Goal: Information Seeking & Learning: Find specific page/section

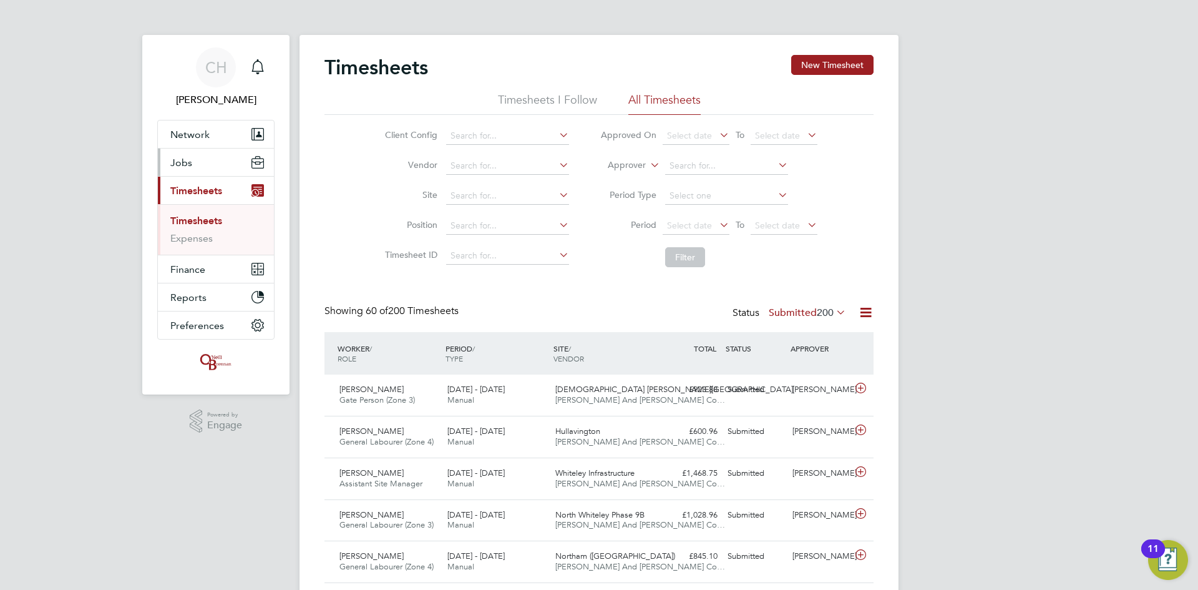
click at [185, 166] on span "Jobs" at bounding box center [181, 163] width 22 height 12
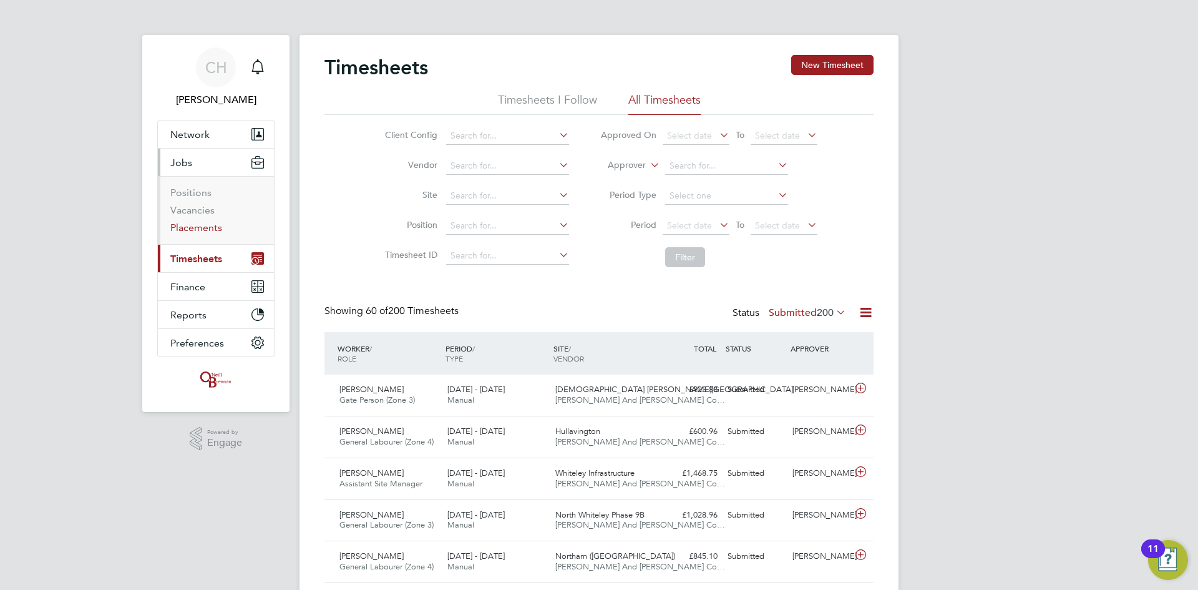
click at [192, 226] on link "Placements" at bounding box center [196, 228] width 52 height 12
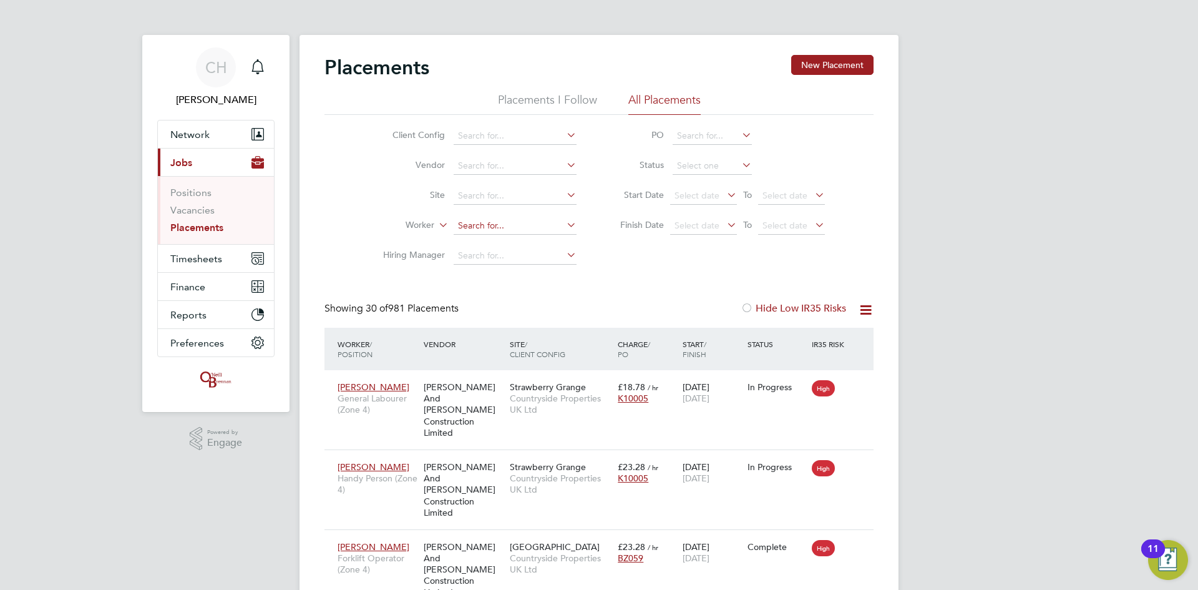
click at [487, 225] on input at bounding box center [515, 225] width 123 height 17
click at [533, 238] on b "[PERSON_NAME]" at bounding box center [569, 243] width 72 height 11
type input "[PERSON_NAME]"
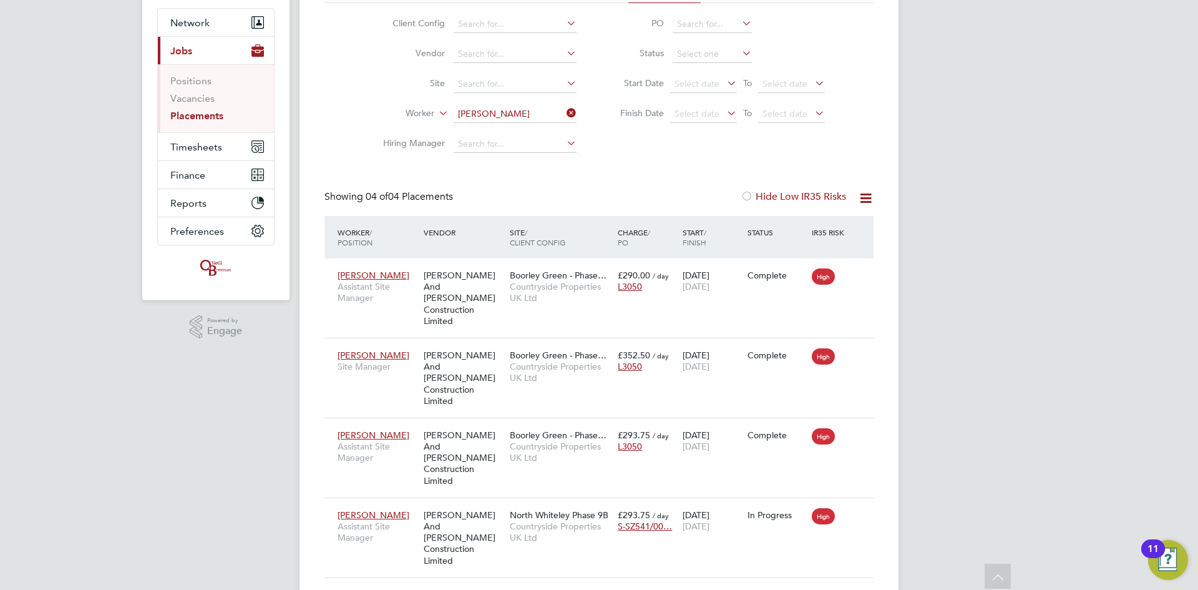
click at [564, 117] on icon at bounding box center [564, 112] width 0 height 17
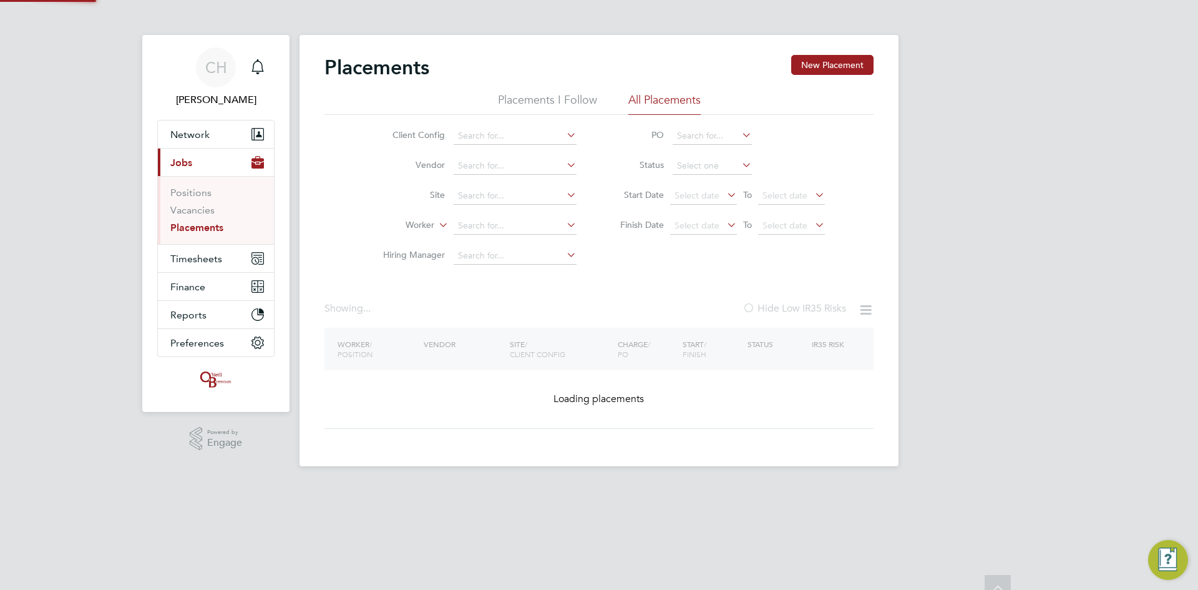
click at [539, 106] on li "Placements I Follow" at bounding box center [547, 103] width 99 height 22
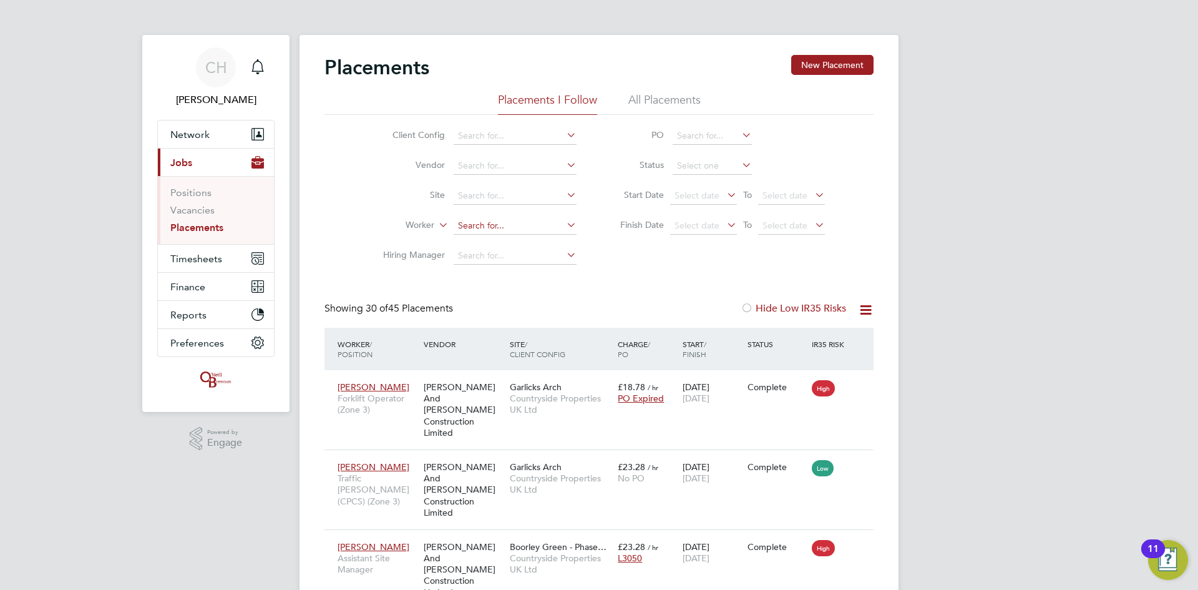
click at [497, 218] on input at bounding box center [515, 225] width 123 height 17
click at [502, 244] on li "[PERSON_NAME] [PERSON_NAME]" at bounding box center [515, 243] width 124 height 17
type input "[PERSON_NAME]"
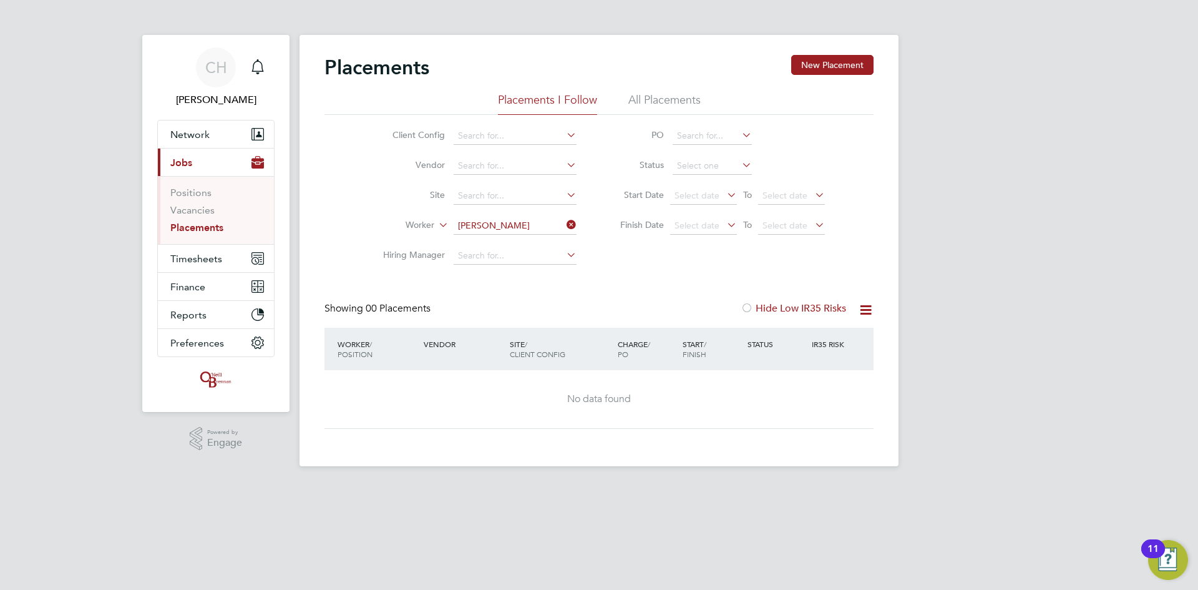
click at [210, 228] on link "Placements" at bounding box center [196, 228] width 53 height 12
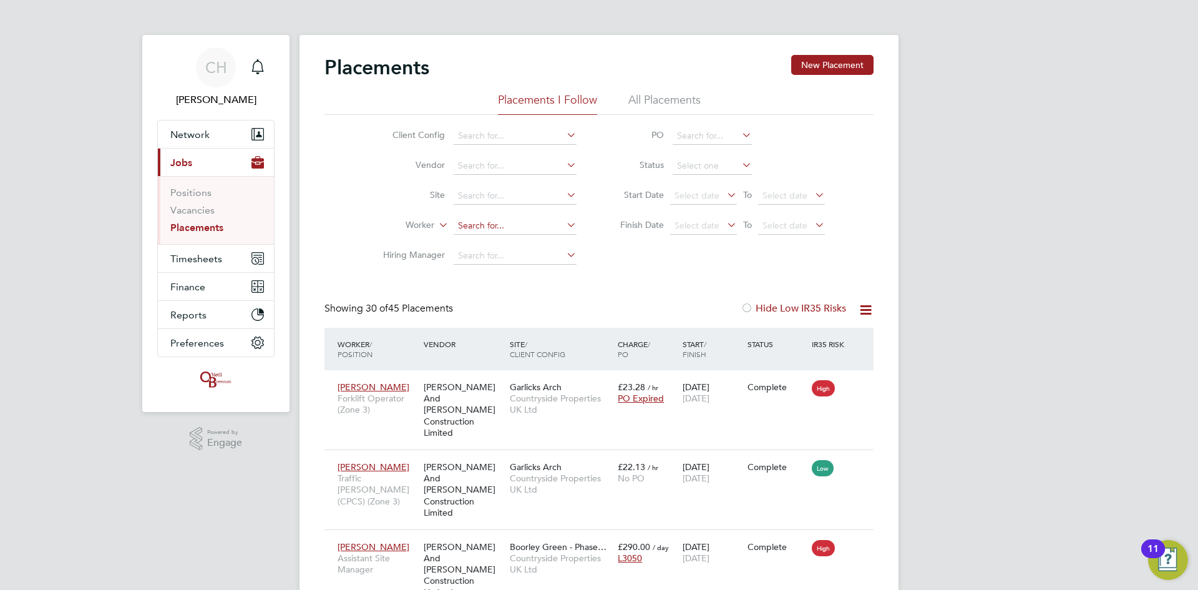
click at [506, 228] on input at bounding box center [515, 225] width 123 height 17
click at [533, 243] on b "[PERSON_NAME]" at bounding box center [569, 243] width 72 height 11
type input "[PERSON_NAME]"
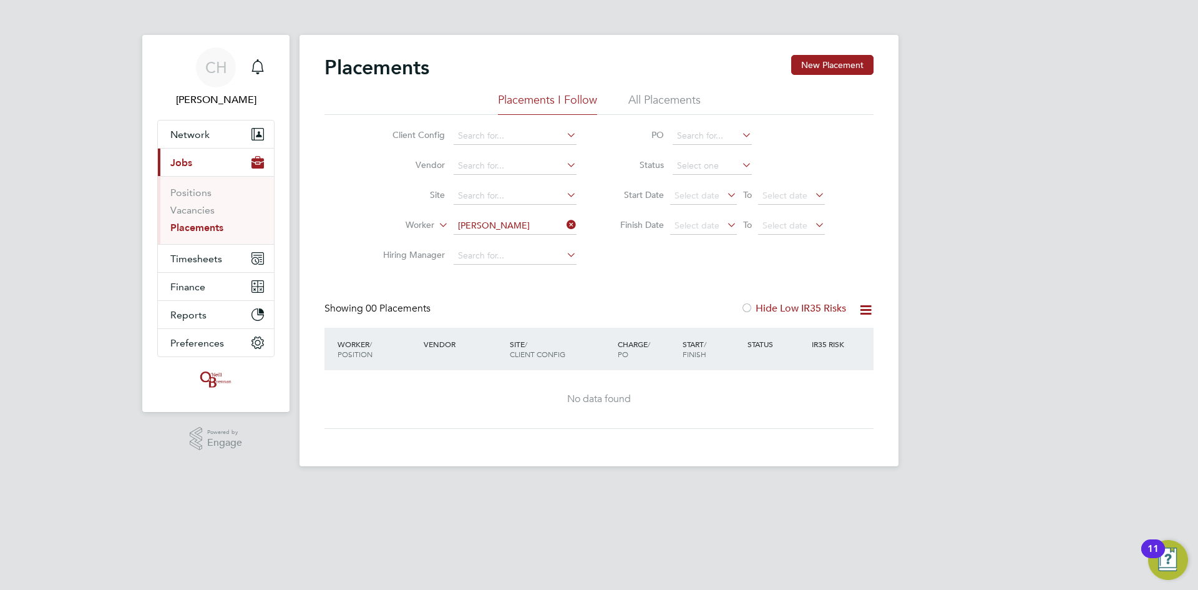
click at [647, 105] on li "All Placements" at bounding box center [664, 103] width 72 height 22
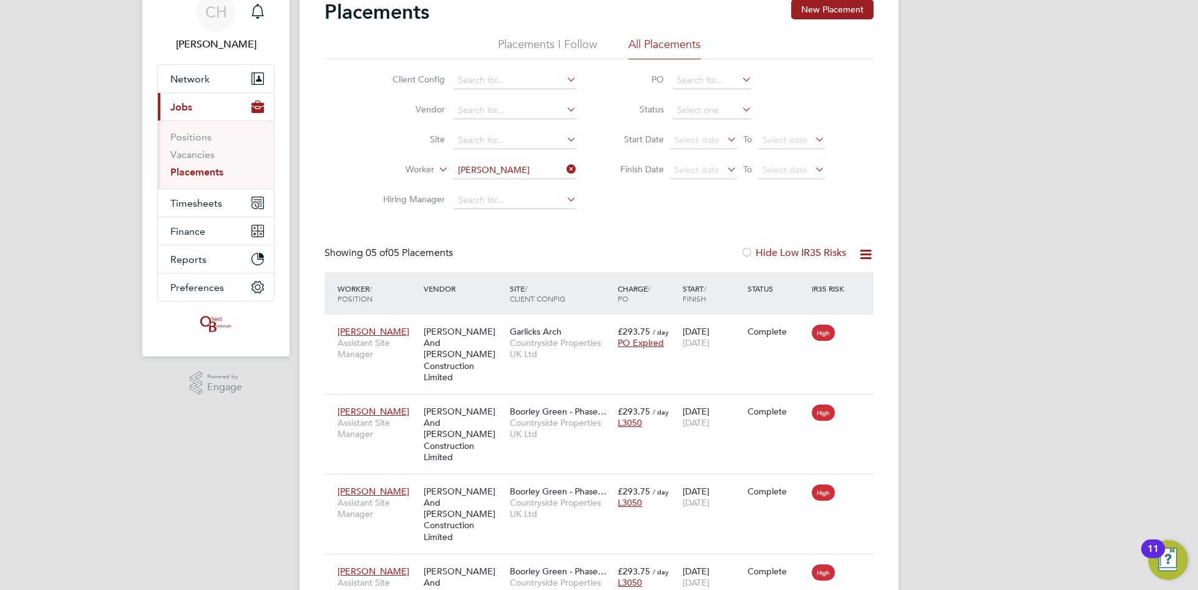
click at [564, 170] on icon at bounding box center [564, 168] width 0 height 17
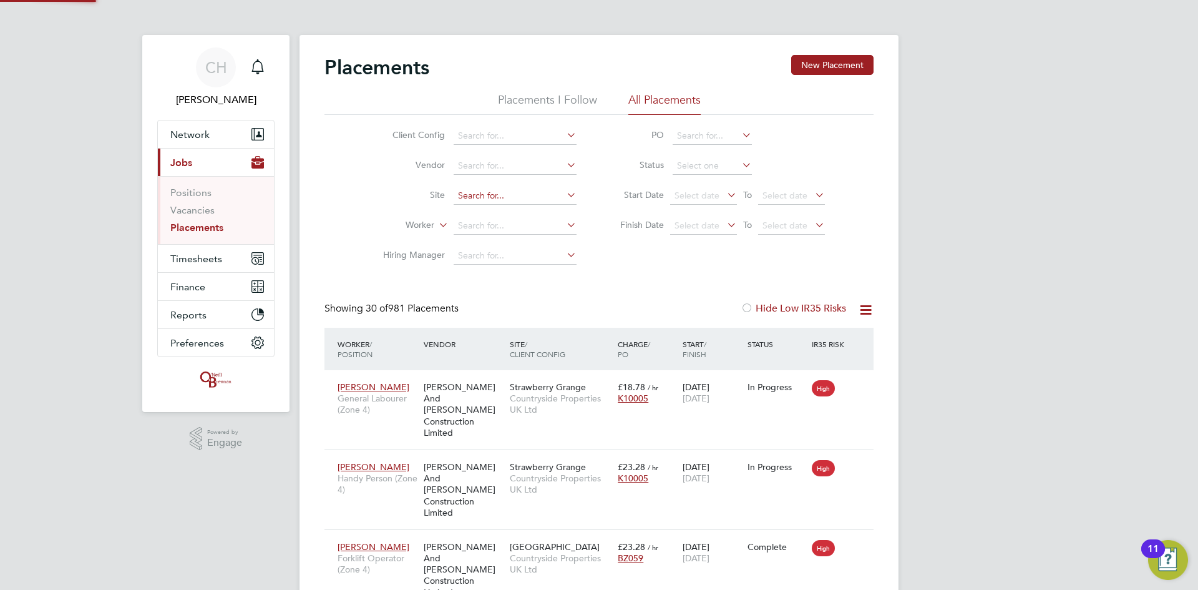
click at [511, 197] on input at bounding box center [515, 195] width 123 height 17
click at [534, 277] on li "North White ley Phase 9B" at bounding box center [515, 280] width 124 height 17
type input "North Whiteley Phase 9B"
click at [564, 195] on icon at bounding box center [564, 194] width 0 height 17
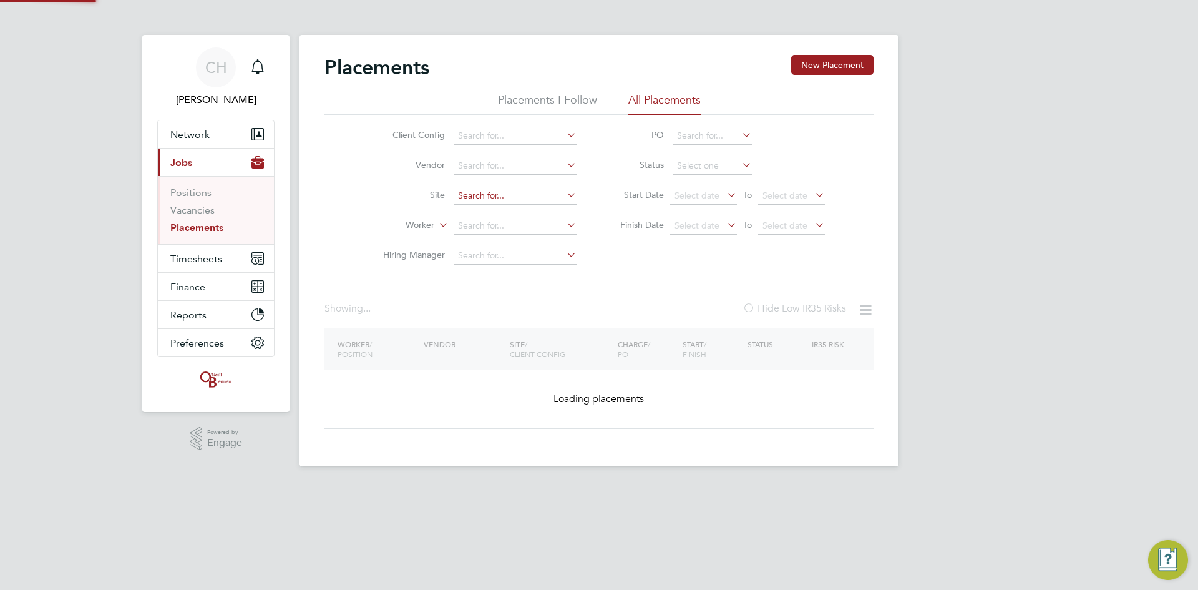
click at [540, 195] on input at bounding box center [515, 195] width 123 height 17
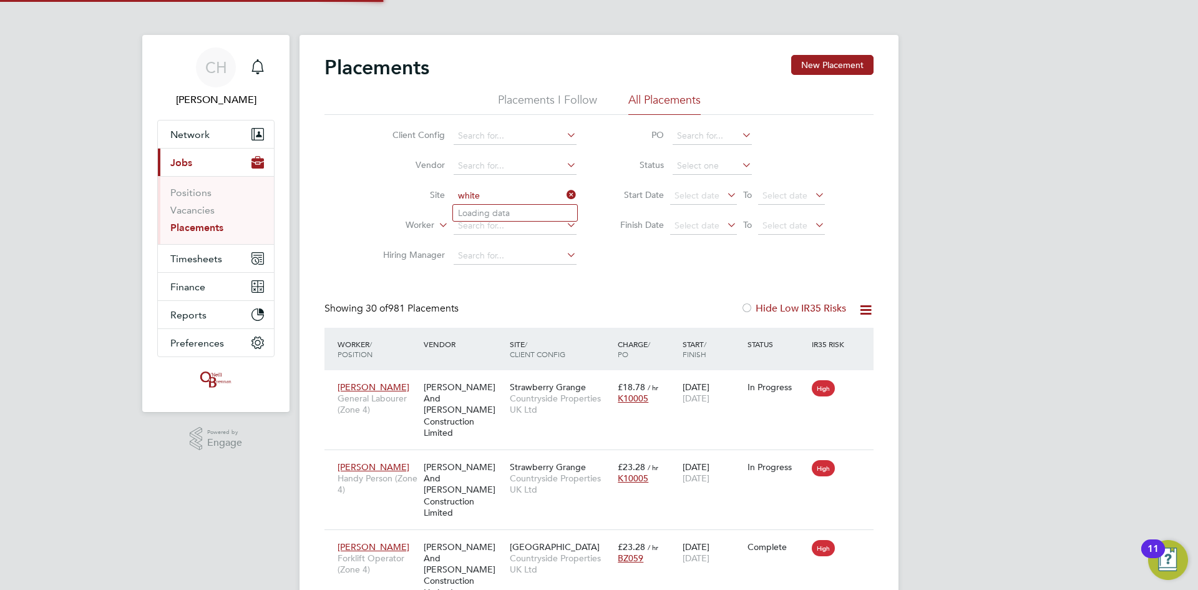
scroll to position [47, 109]
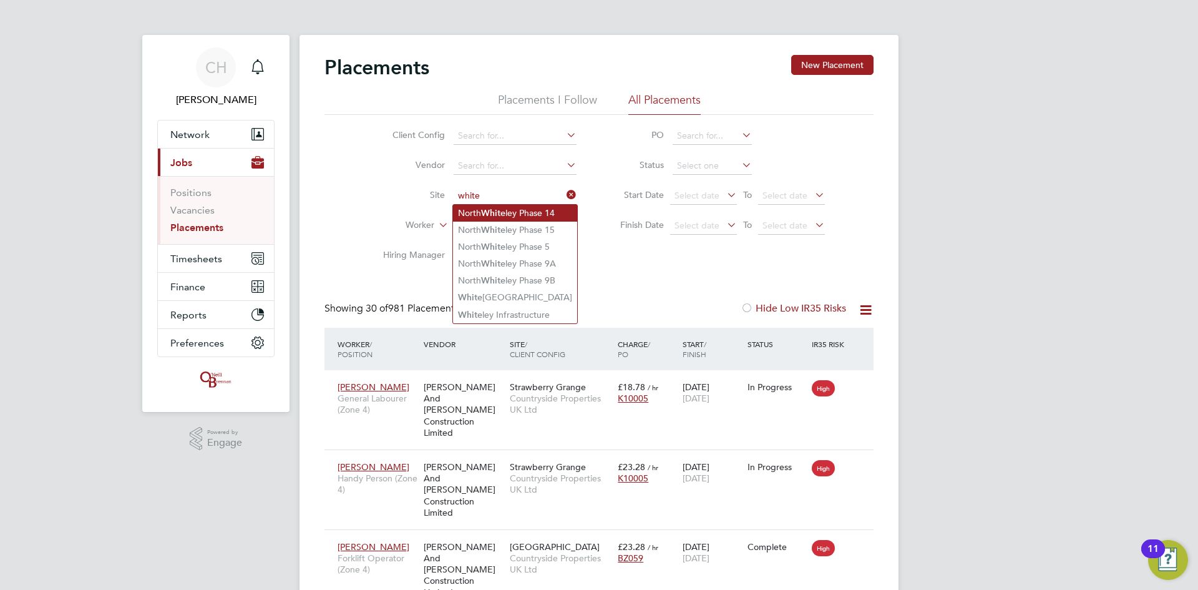
click at [539, 207] on li "North White ley Phase 14" at bounding box center [515, 213] width 124 height 17
type input "North Whiteley Phase 14"
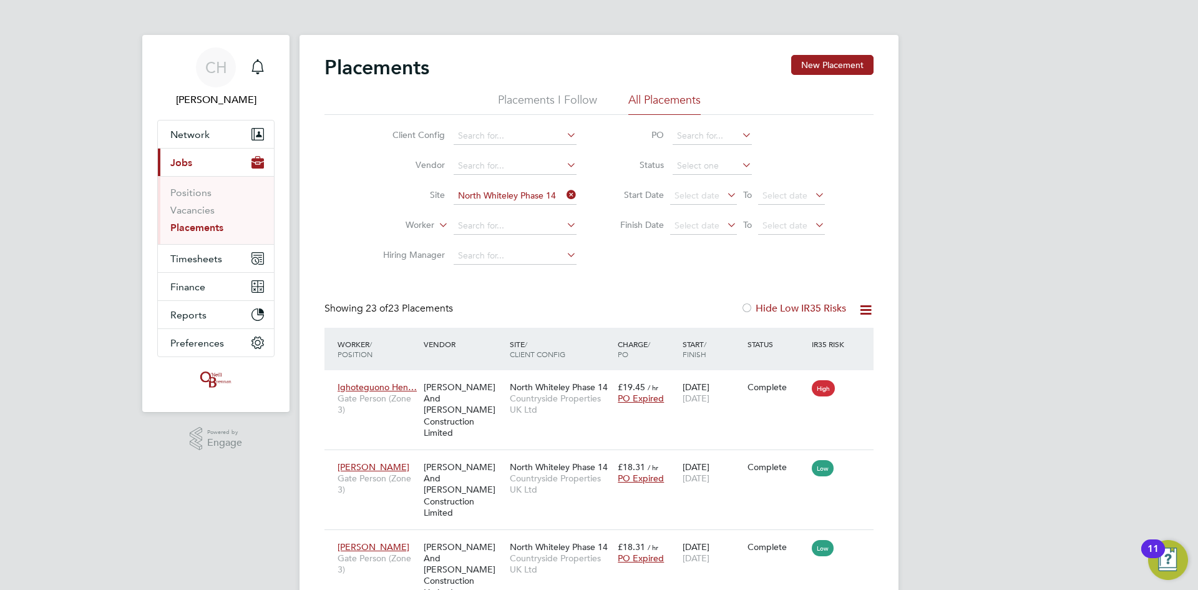
click at [564, 197] on icon at bounding box center [564, 194] width 0 height 17
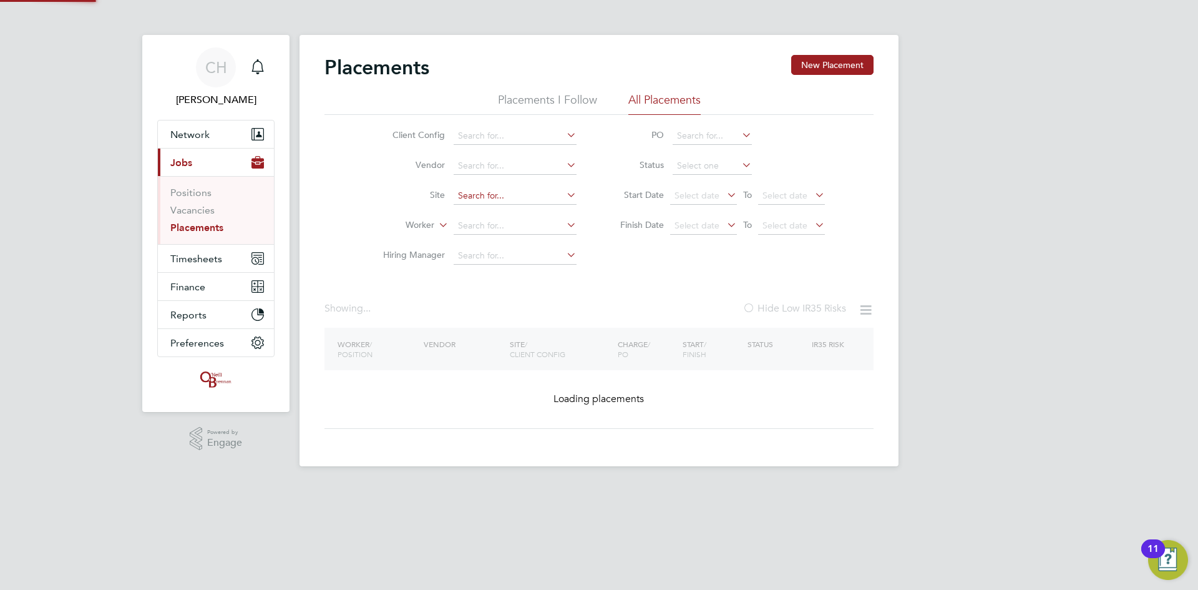
click at [534, 200] on input at bounding box center [515, 195] width 123 height 17
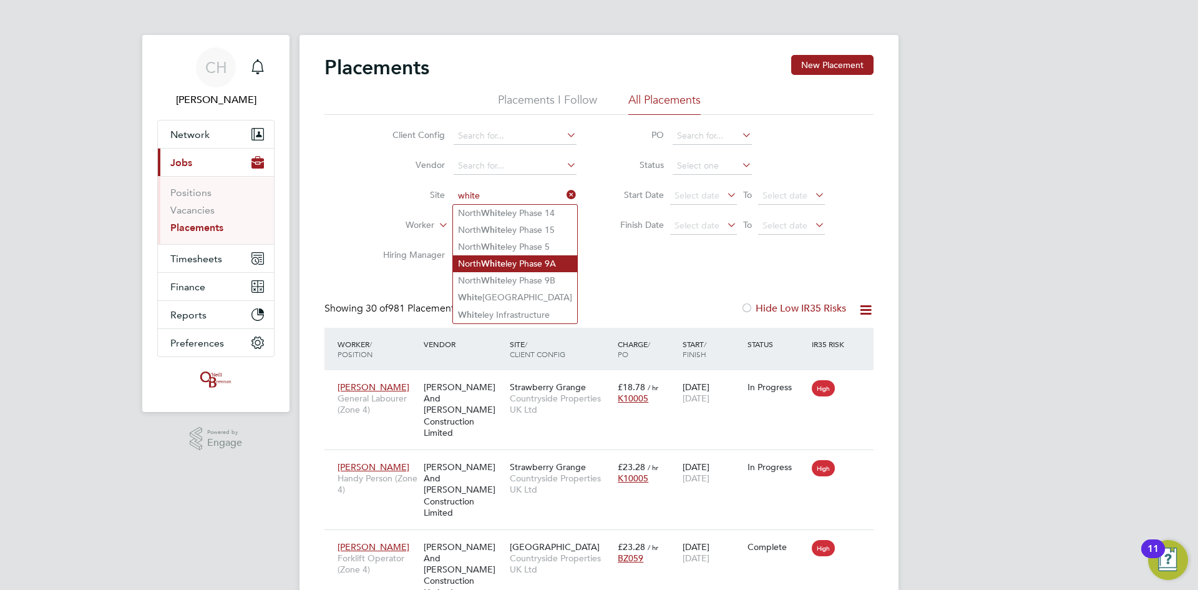
click at [537, 257] on li "North White ley Phase 9A" at bounding box center [515, 263] width 124 height 17
type input "North Whiteley Phase 9A"
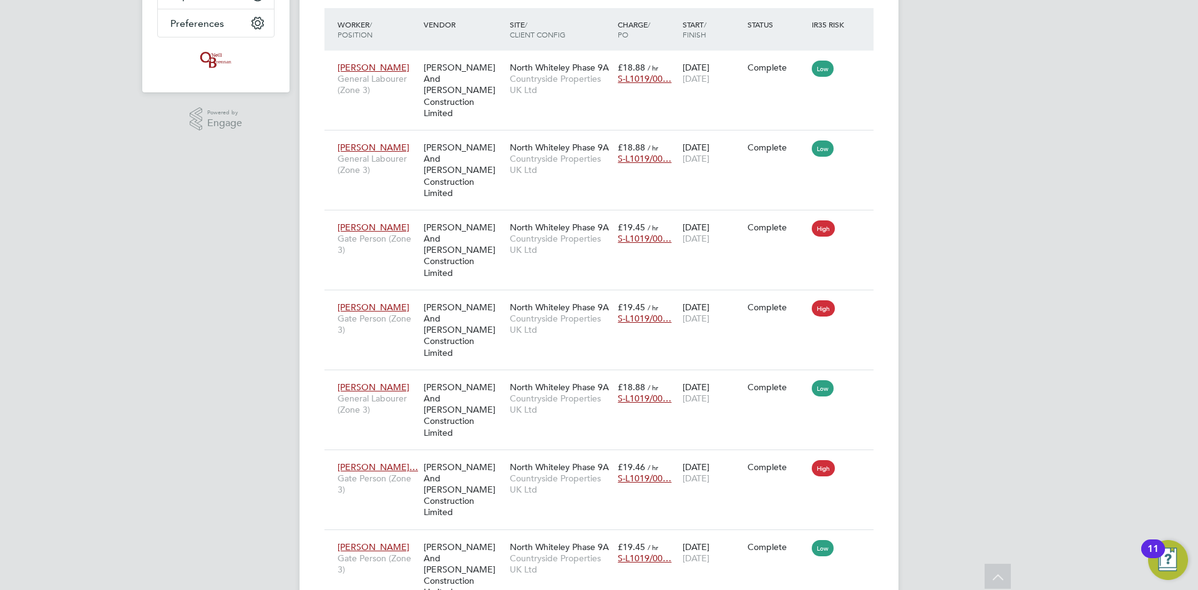
scroll to position [109, 0]
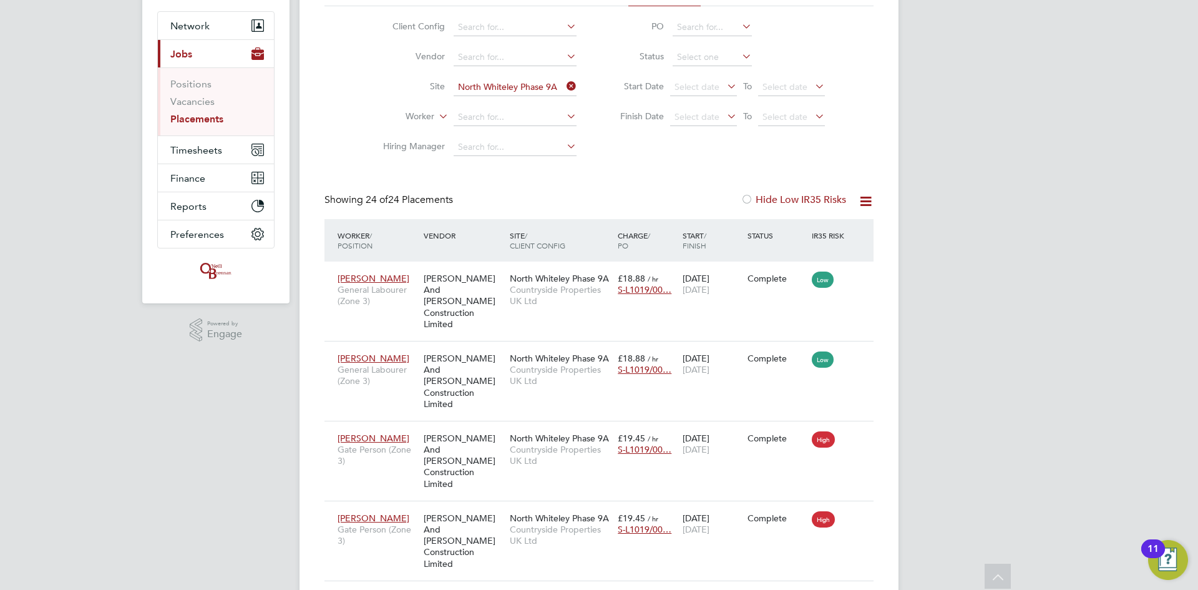
click at [564, 89] on icon at bounding box center [564, 85] width 0 height 17
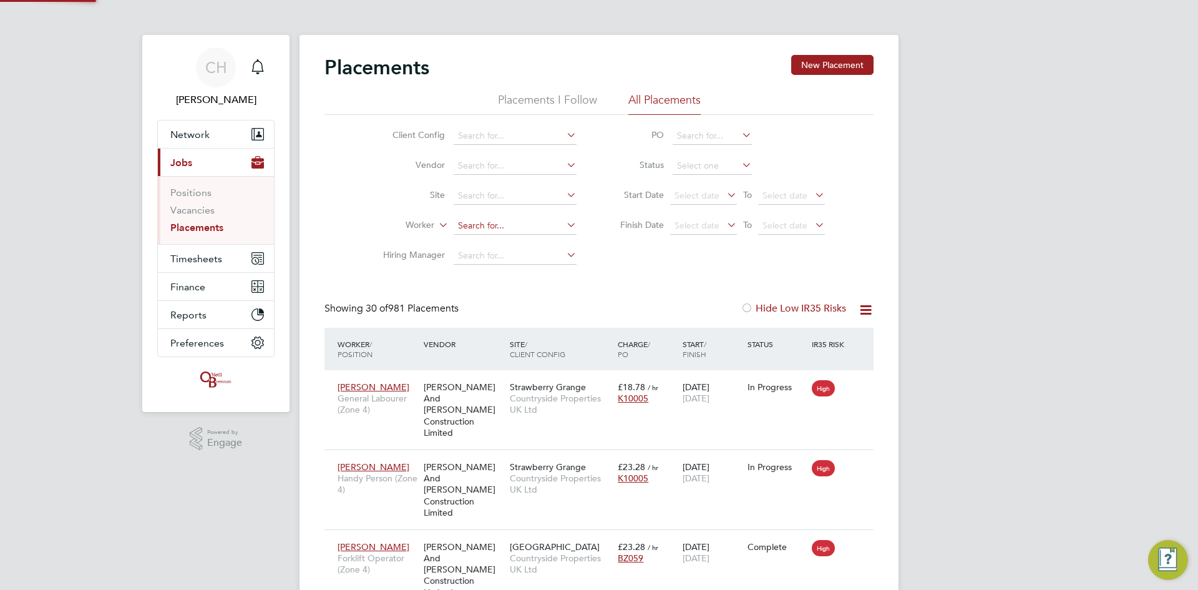
scroll to position [6, 6]
click at [485, 227] on input at bounding box center [515, 225] width 123 height 17
click at [488, 241] on li "[PERSON_NAME]" at bounding box center [515, 243] width 124 height 17
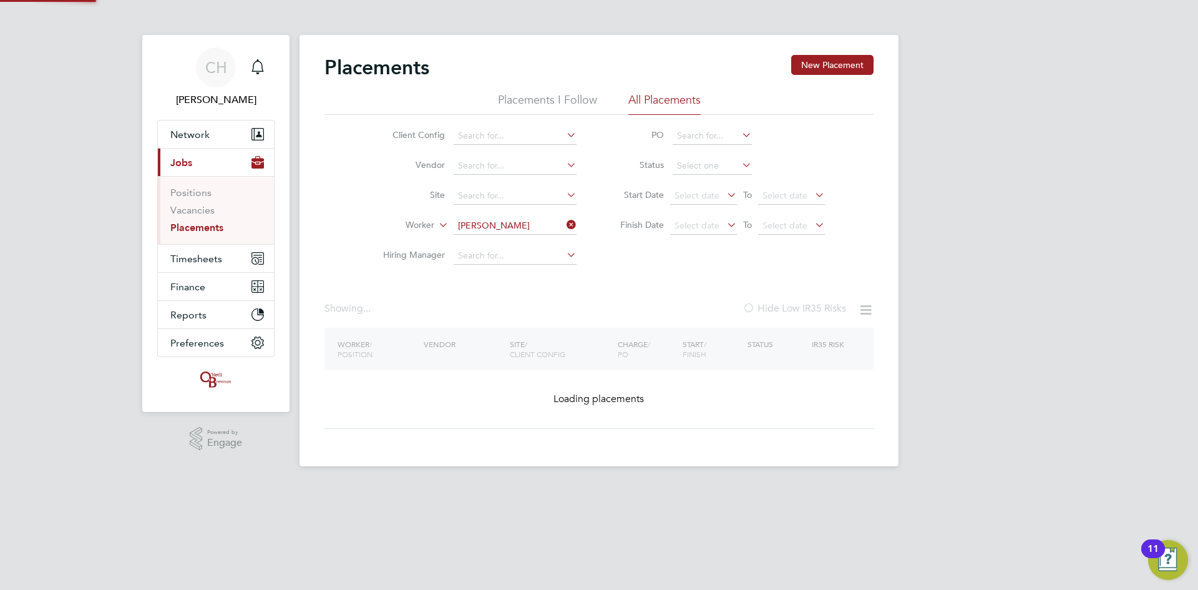
type input "[PERSON_NAME]"
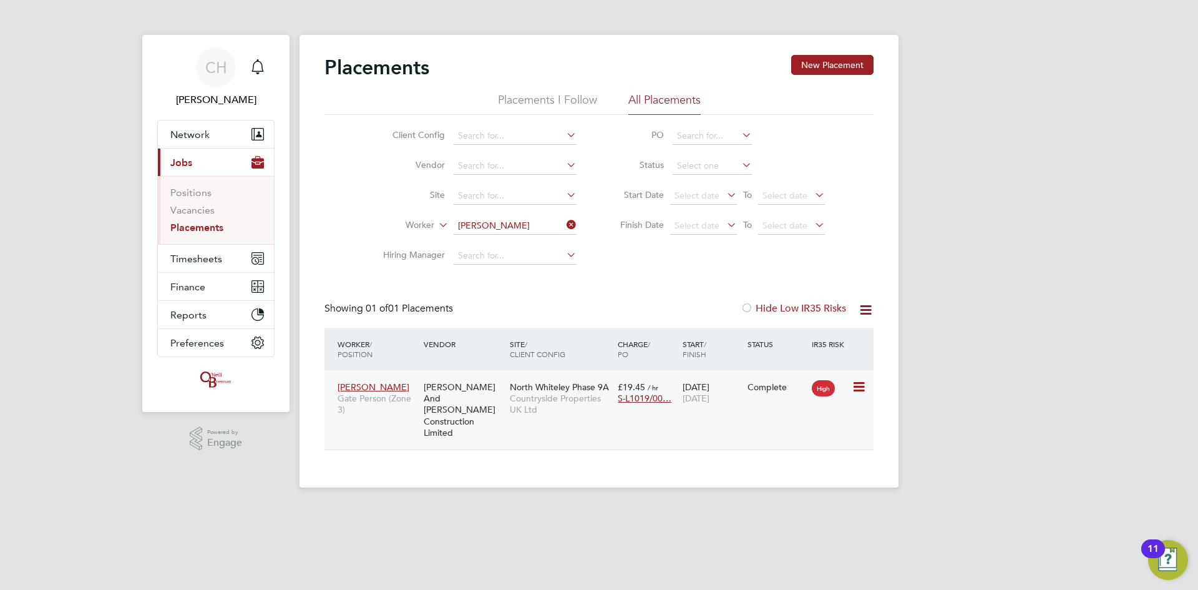
click at [542, 395] on span "Countryside Properties UK Ltd" at bounding box center [561, 403] width 102 height 22
